Goal: Information Seeking & Learning: Learn about a topic

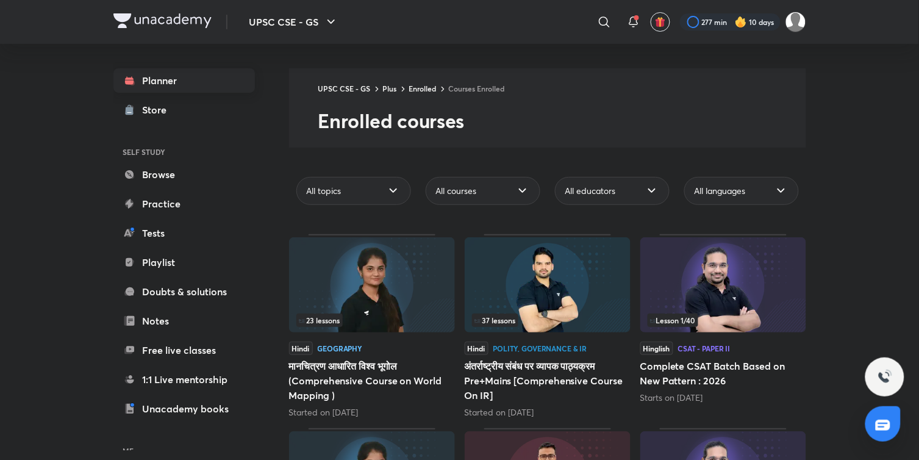
click at [156, 87] on link "Planner" at bounding box center [184, 80] width 142 height 24
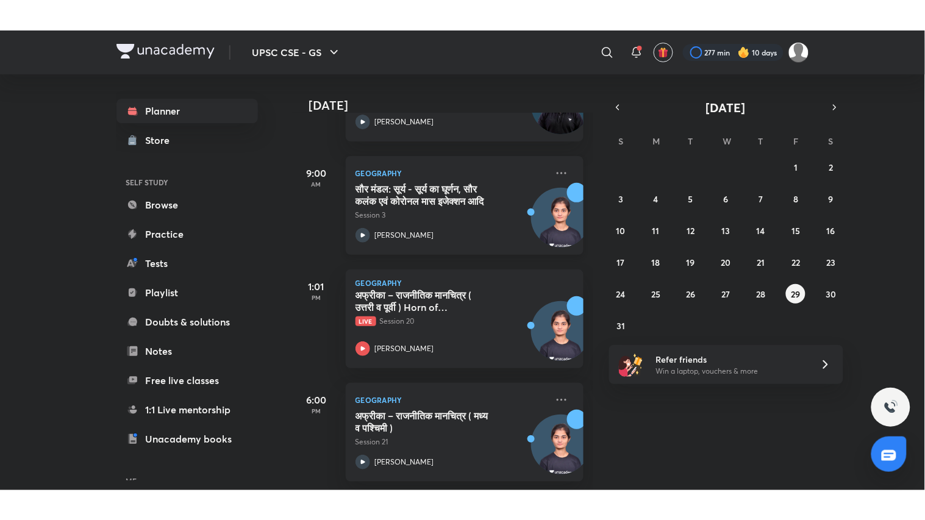
scroll to position [153, 0]
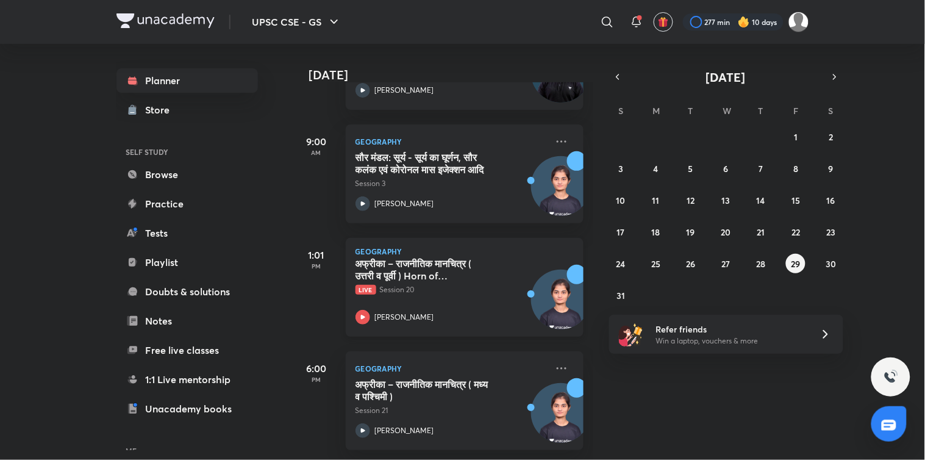
click at [361, 310] on icon at bounding box center [363, 317] width 15 height 15
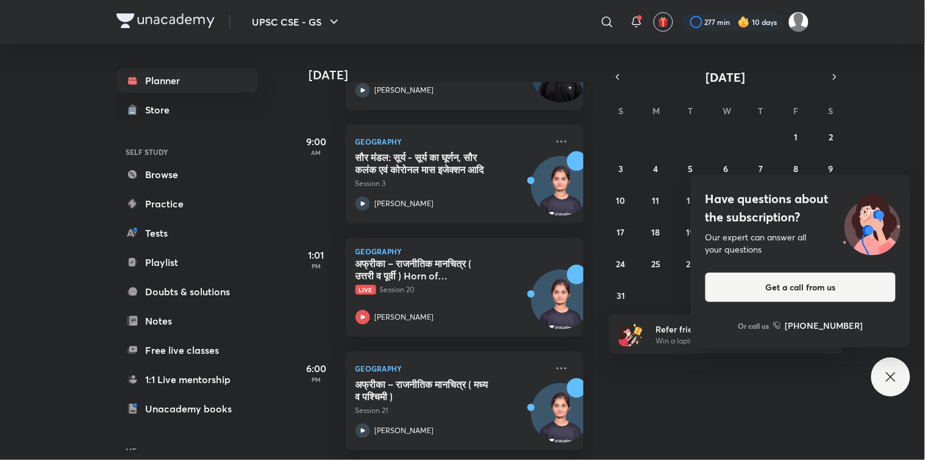
scroll to position [92, 0]
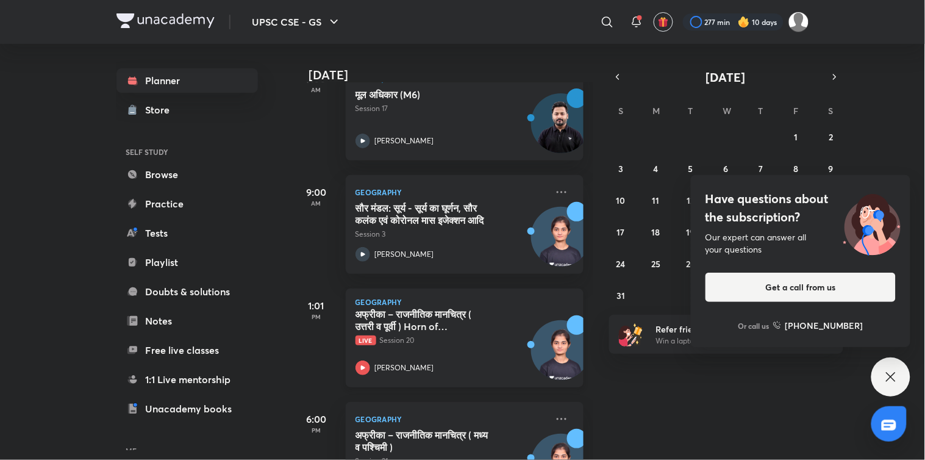
click at [360, 367] on icon at bounding box center [363, 368] width 15 height 15
